Goal: Task Accomplishment & Management: Manage account settings

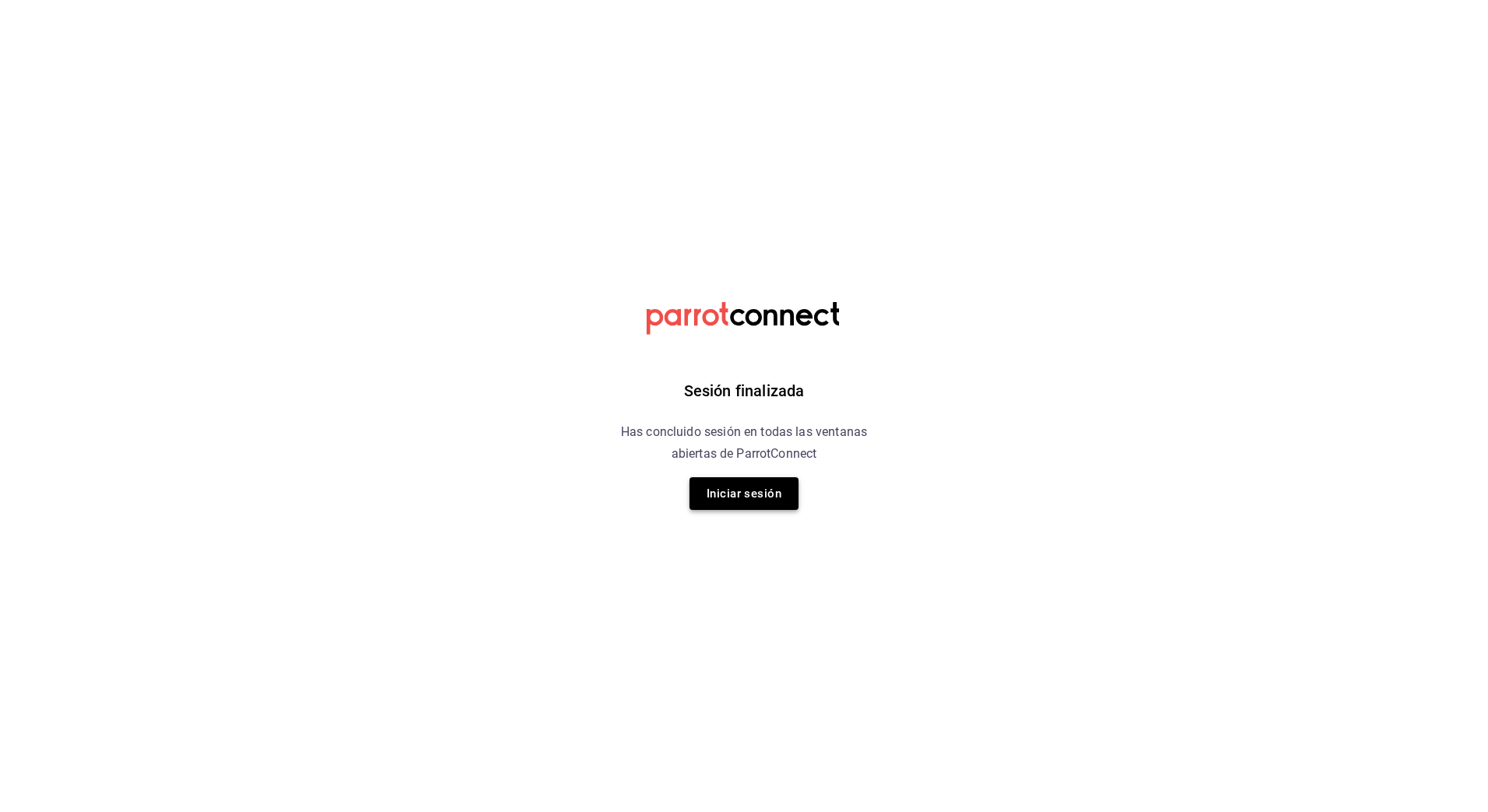
click at [740, 482] on button "Iniciar sesión" at bounding box center [744, 494] width 109 height 33
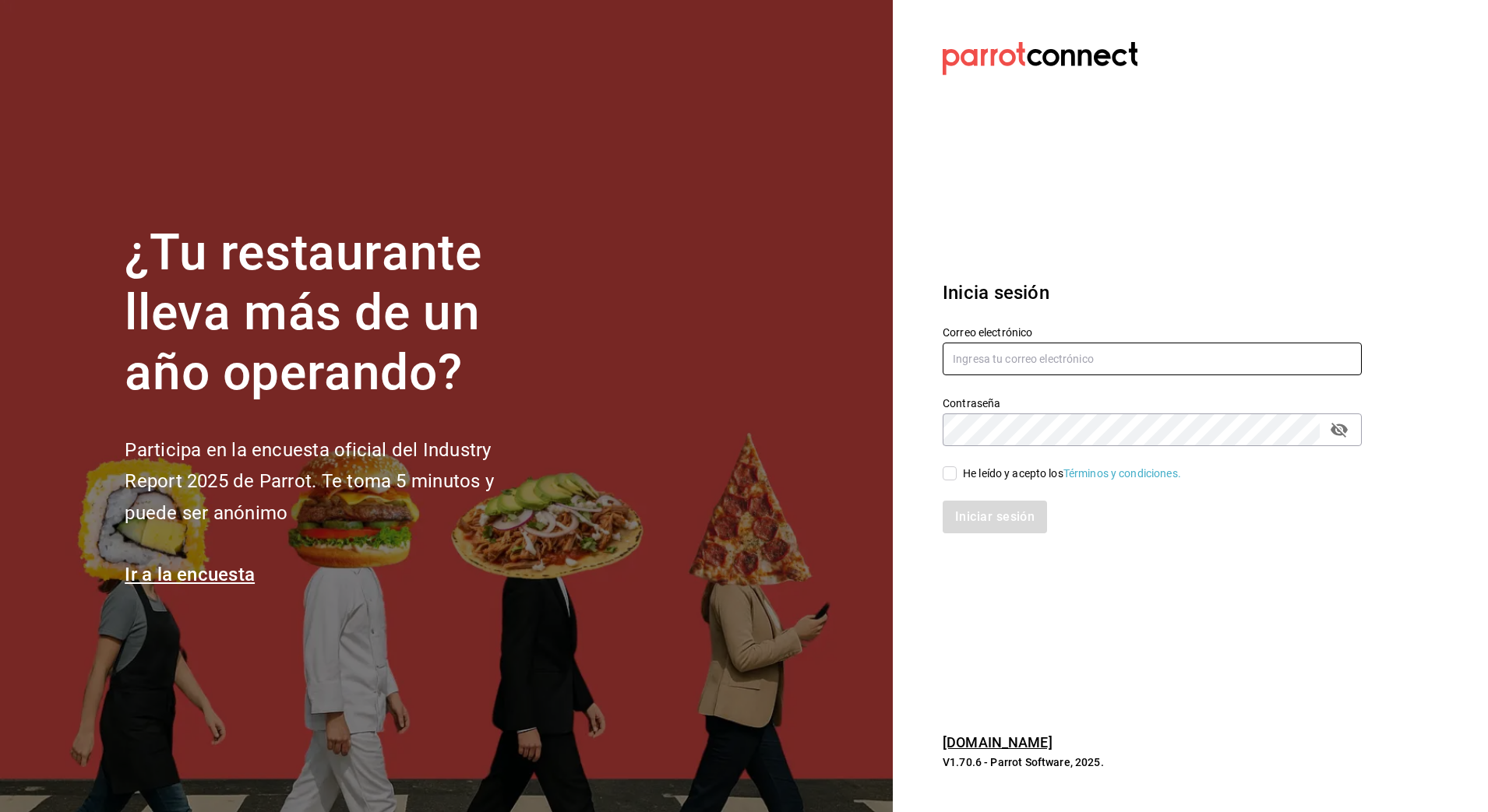
type input "[PERSON_NAME][EMAIL_ADDRESS][PERSON_NAME][DOMAIN_NAME]"
click at [949, 480] on input "He leído y acepto los Términos y condiciones." at bounding box center [949, 473] width 14 height 14
checkbox input "true"
click at [999, 527] on button "Iniciar sesión" at bounding box center [995, 517] width 106 height 33
